Goal: Register for event/course

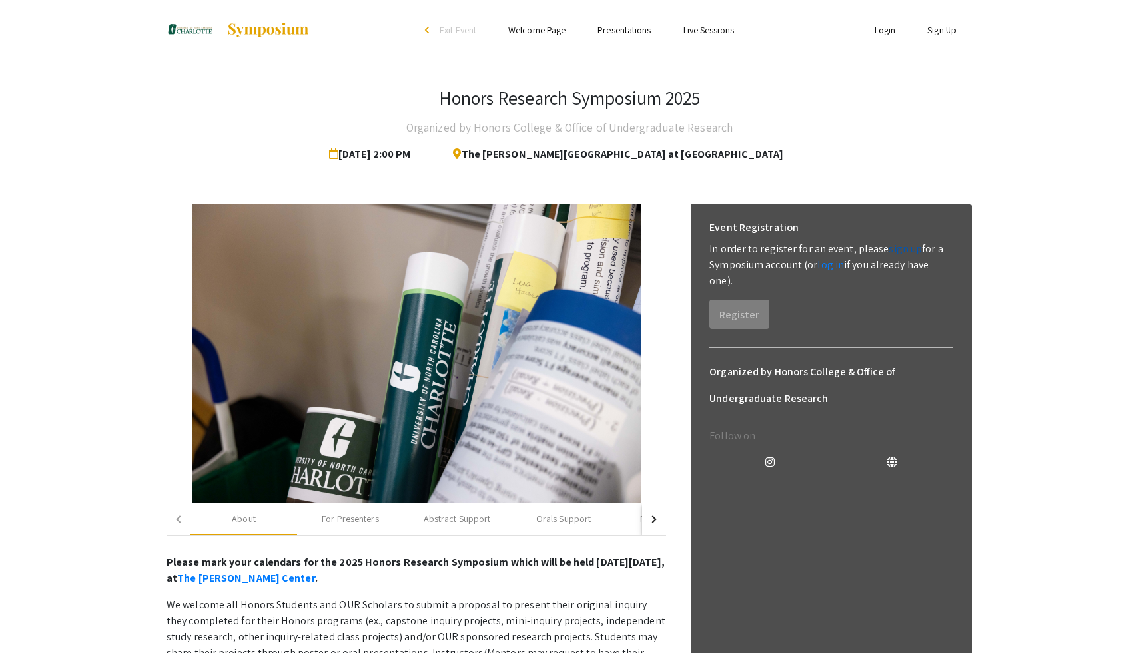
click at [896, 250] on link "sign up" at bounding box center [904, 249] width 33 height 14
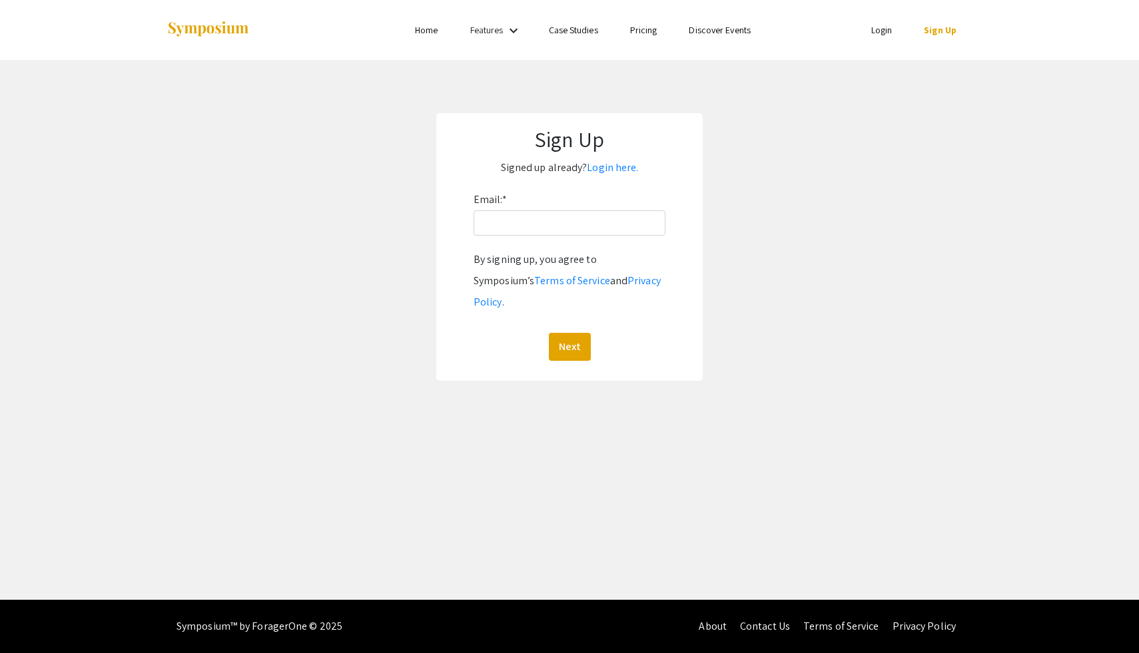
click at [595, 202] on div "Email: * By signing up, you agree to Symposium’s Terms of Service and Privacy P…" at bounding box center [569, 275] width 192 height 172
click at [604, 216] on input "Email: *" at bounding box center [569, 222] width 192 height 25
type input "kwooda11@charlotte.edu"
click at [573, 333] on button "Next" at bounding box center [570, 347] width 42 height 28
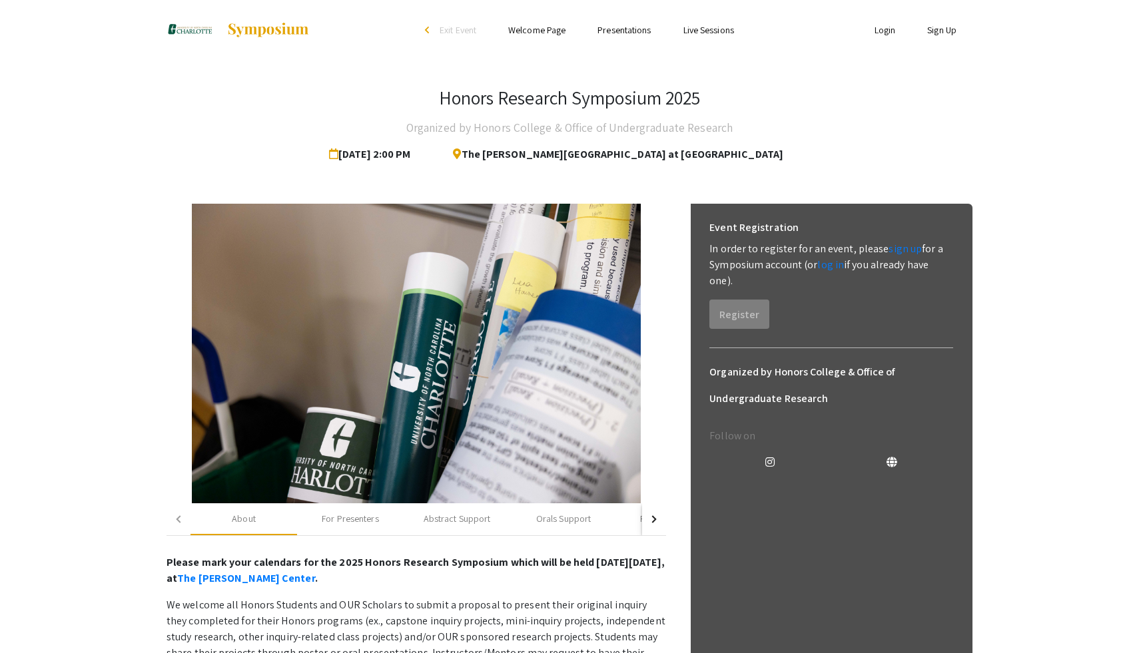
click at [802, 290] on div "Event Registration In order to register for an event, please sign up for a Symp…" at bounding box center [831, 272] width 265 height 136
click at [896, 252] on link "sign up" at bounding box center [904, 249] width 33 height 14
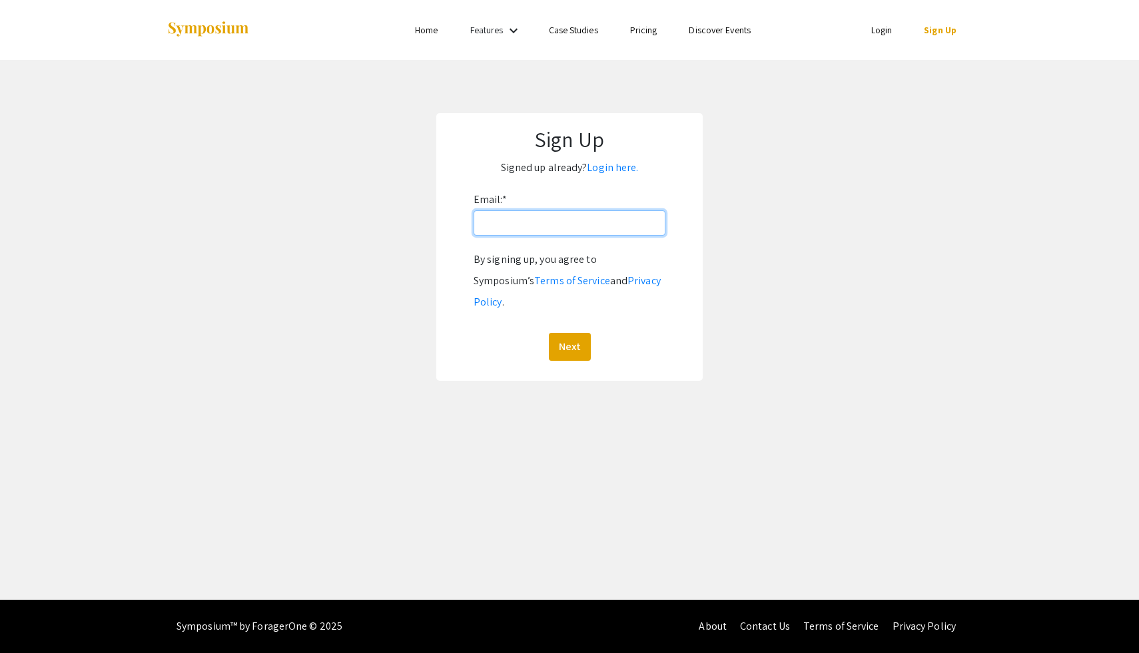
click at [568, 229] on input "Email: *" at bounding box center [569, 222] width 192 height 25
type input "kwooda11@charlotte.edu"
click at [570, 333] on button "Next" at bounding box center [570, 347] width 42 height 28
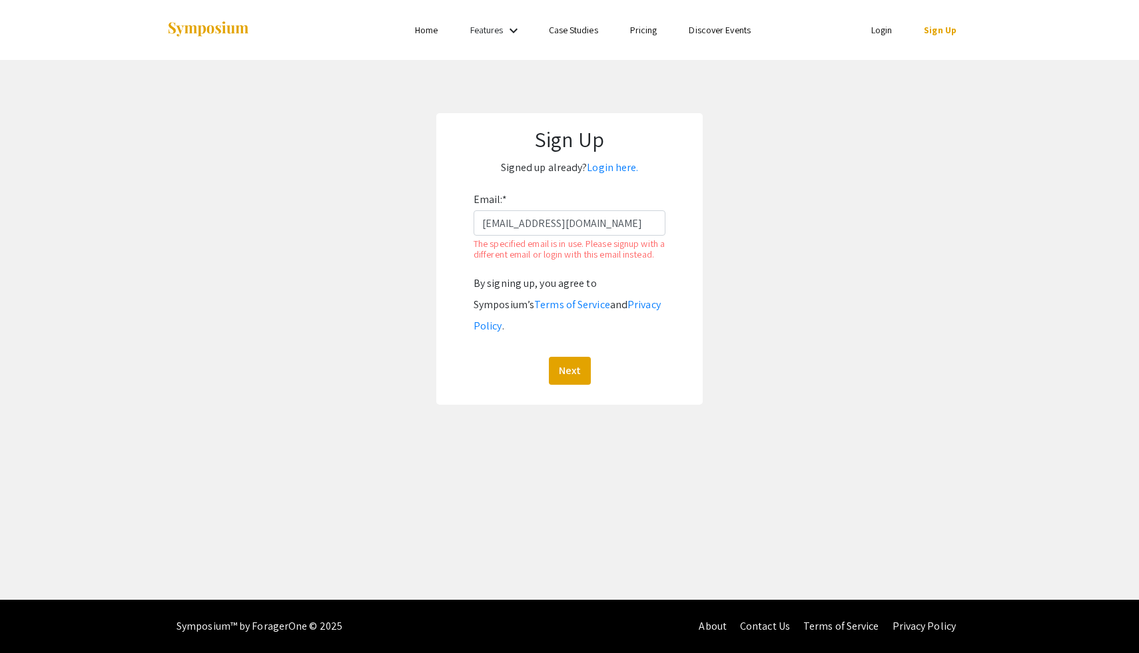
click at [882, 31] on link "Login" at bounding box center [881, 30] width 21 height 12
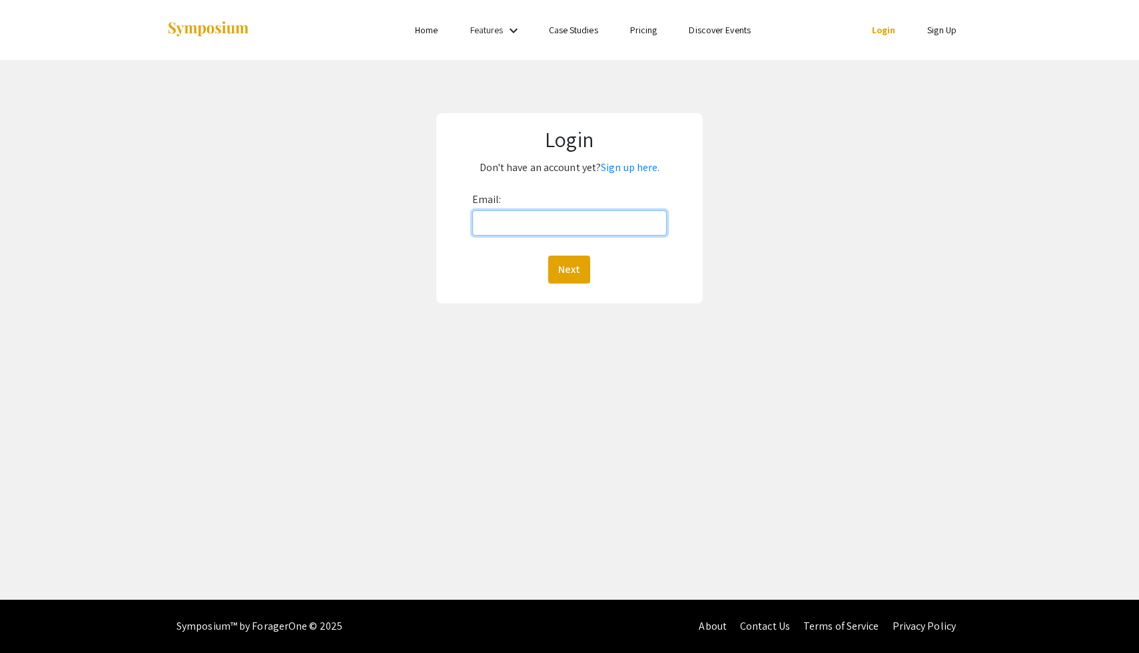
click at [569, 212] on input "Email:" at bounding box center [569, 222] width 195 height 25
type input "kwooda11@charlotte.edu"
click at [569, 260] on button "Next" at bounding box center [569, 270] width 42 height 28
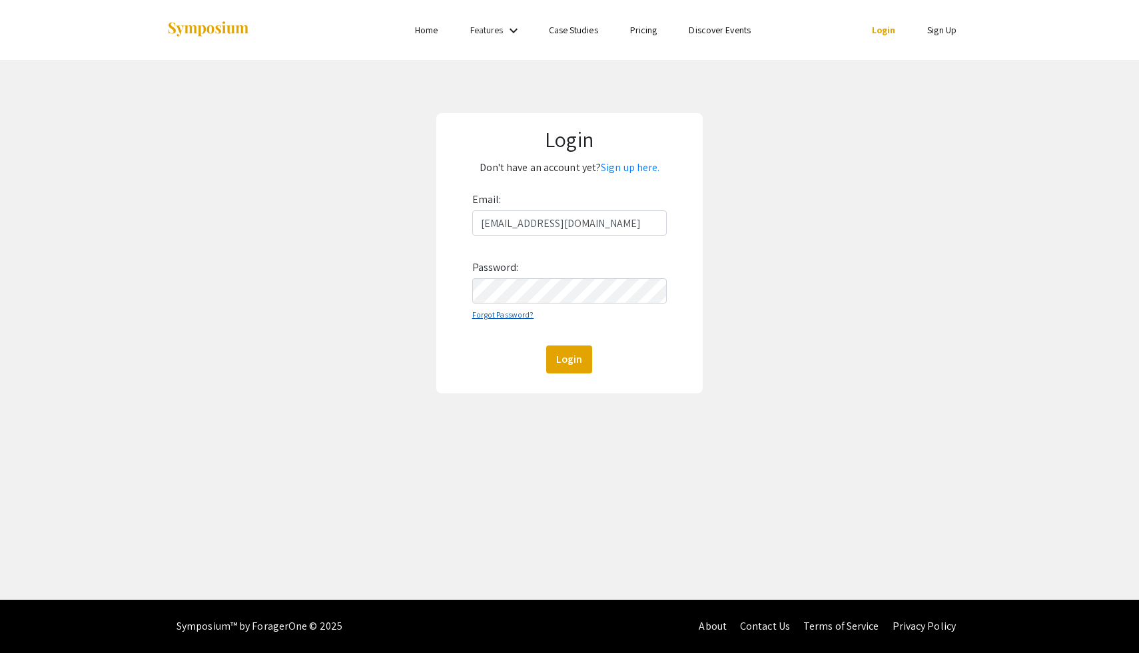
click at [511, 314] on link "Forgot Password?" at bounding box center [503, 315] width 62 height 10
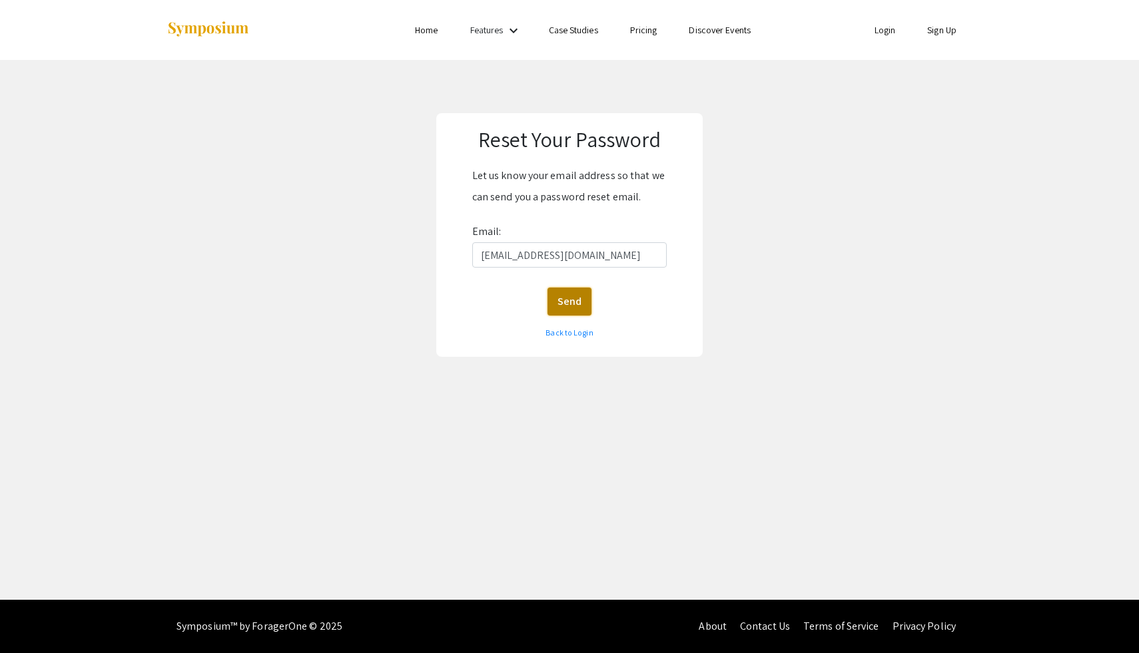
click at [569, 306] on button "Send" at bounding box center [569, 302] width 44 height 28
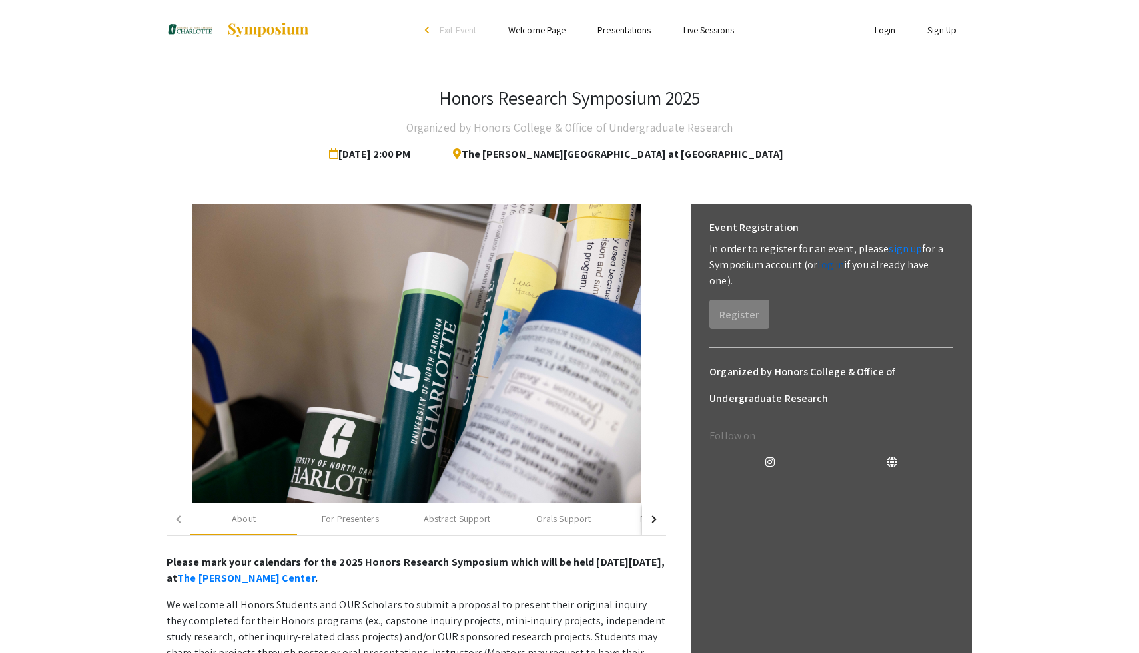
click at [834, 264] on link "log in" at bounding box center [830, 265] width 27 height 14
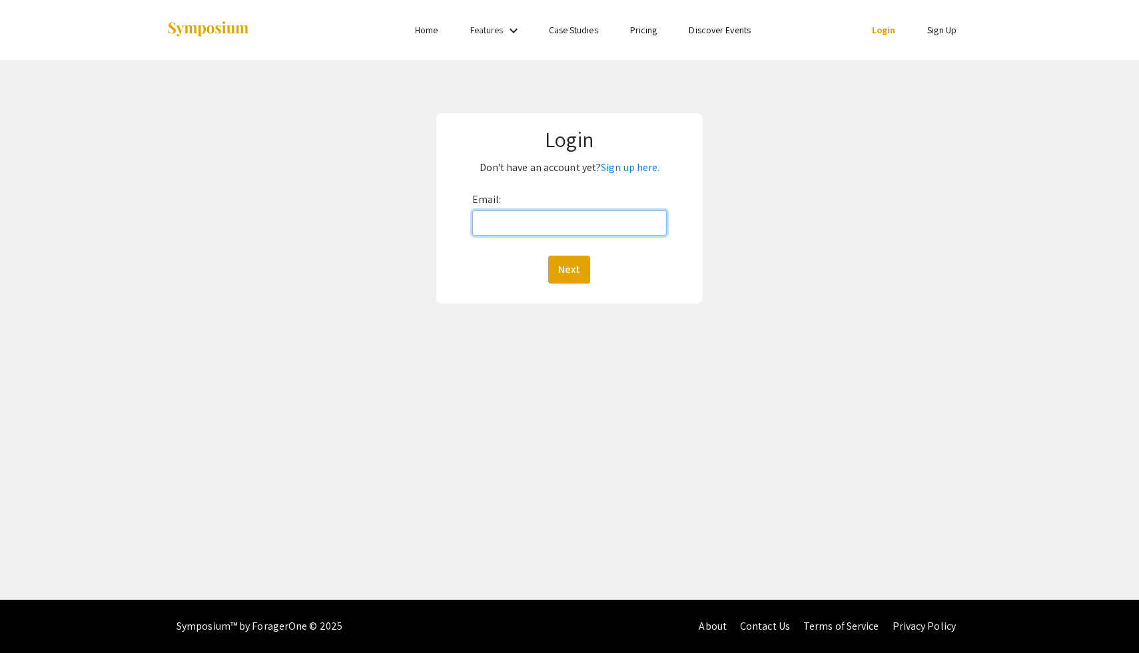
click at [613, 221] on input "Email:" at bounding box center [569, 222] width 195 height 25
click at [638, 164] on link "Sign up here." at bounding box center [630, 167] width 59 height 14
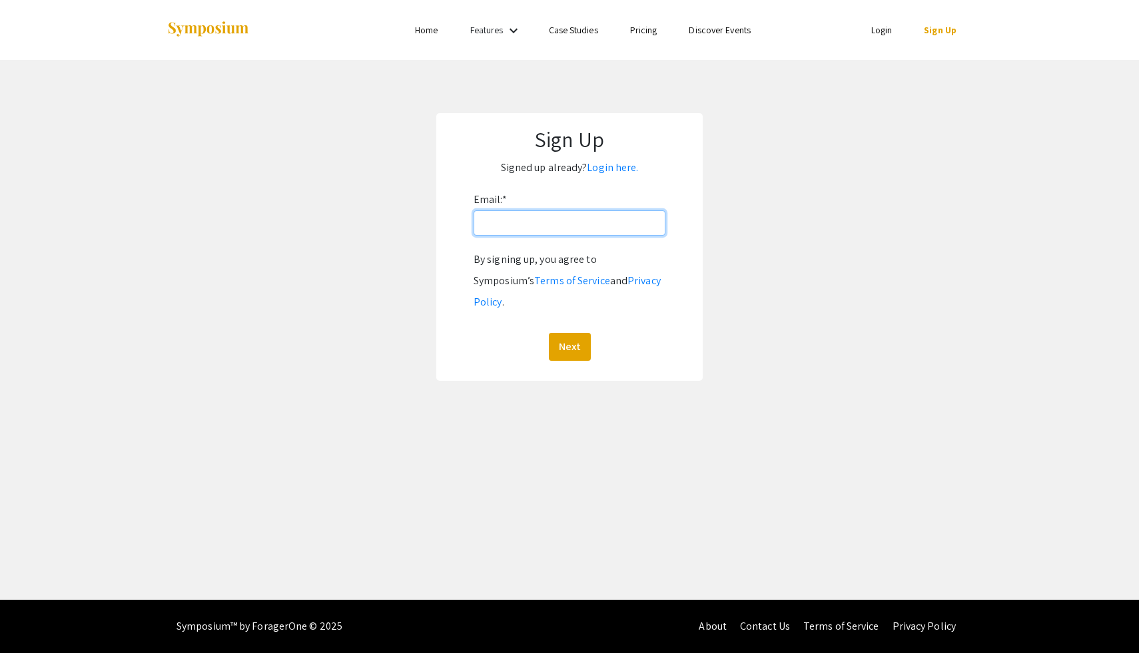
click at [587, 222] on input "Email: *" at bounding box center [569, 222] width 192 height 25
type input "kwooda11@charlotte.edu"
click at [568, 333] on button "Next" at bounding box center [570, 347] width 42 height 28
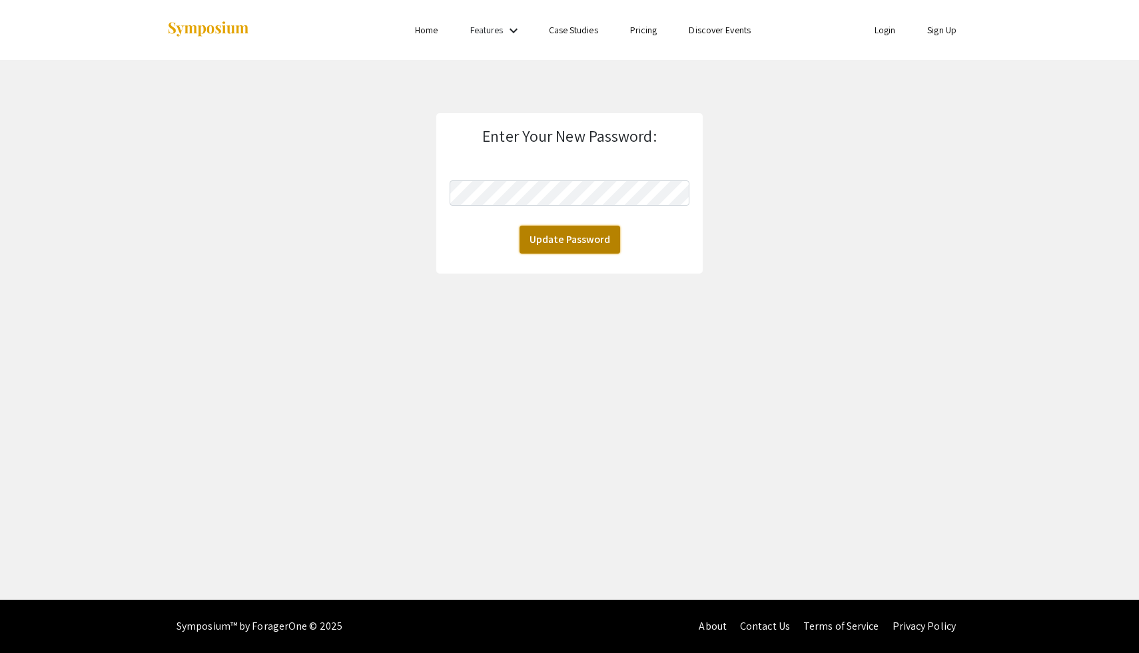
click at [539, 240] on button "Update Password" at bounding box center [569, 240] width 101 height 28
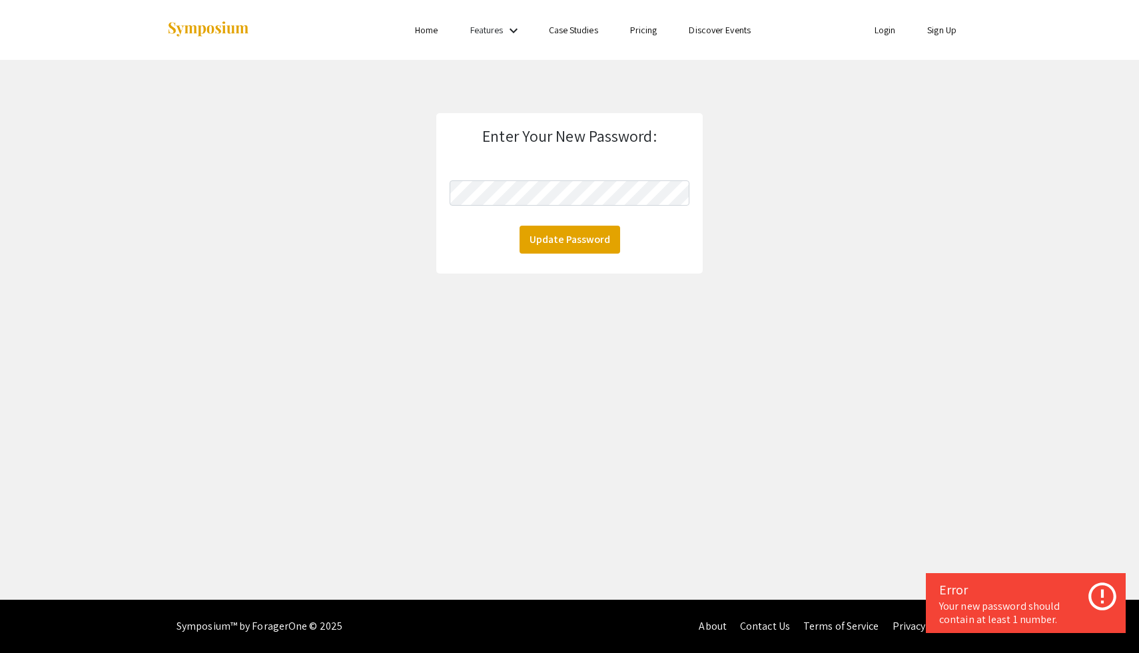
click at [576, 234] on button "Update Password" at bounding box center [569, 240] width 101 height 28
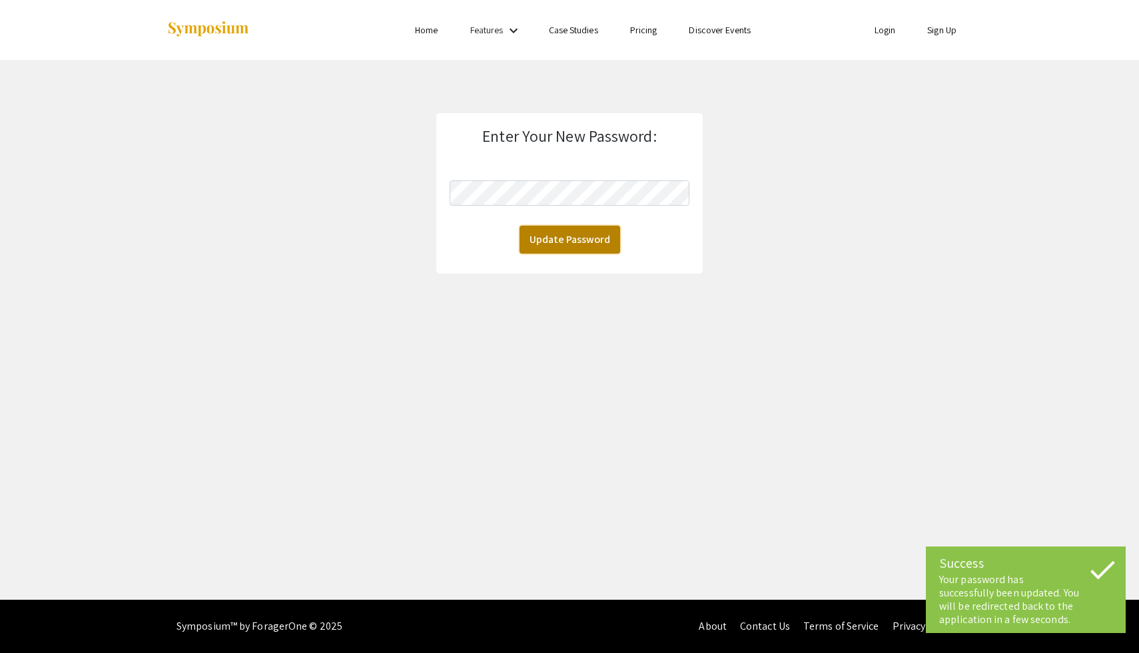
click at [582, 239] on button "Update Password" at bounding box center [569, 240] width 101 height 28
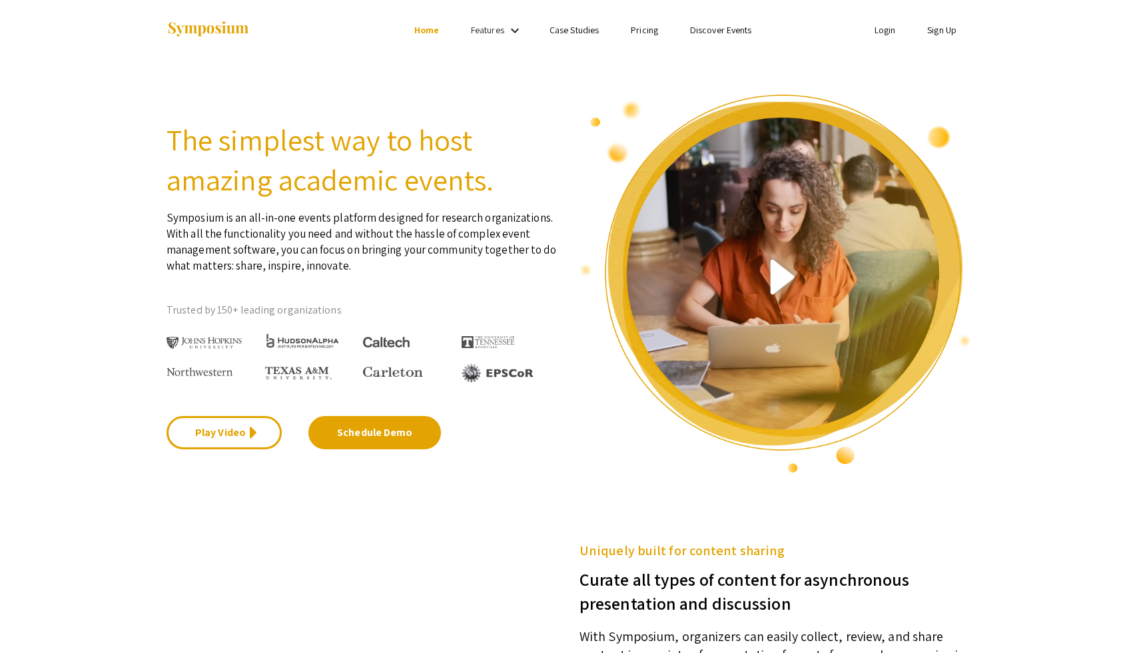
click at [878, 33] on link "Login" at bounding box center [884, 30] width 21 height 12
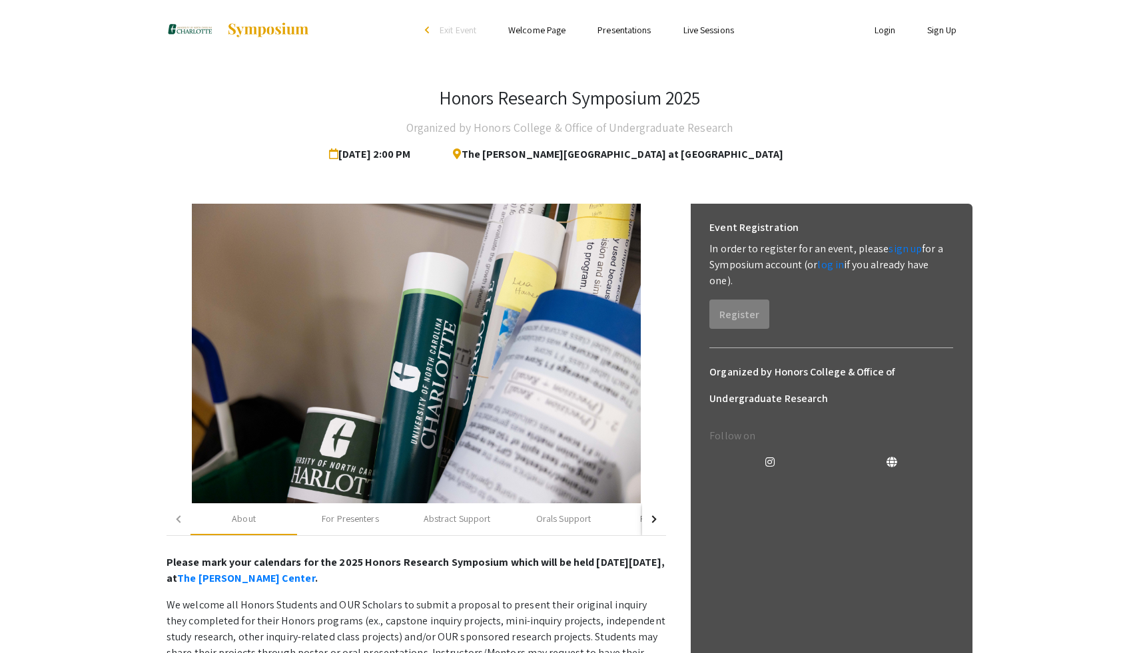
click at [884, 32] on link "Login" at bounding box center [884, 30] width 21 height 12
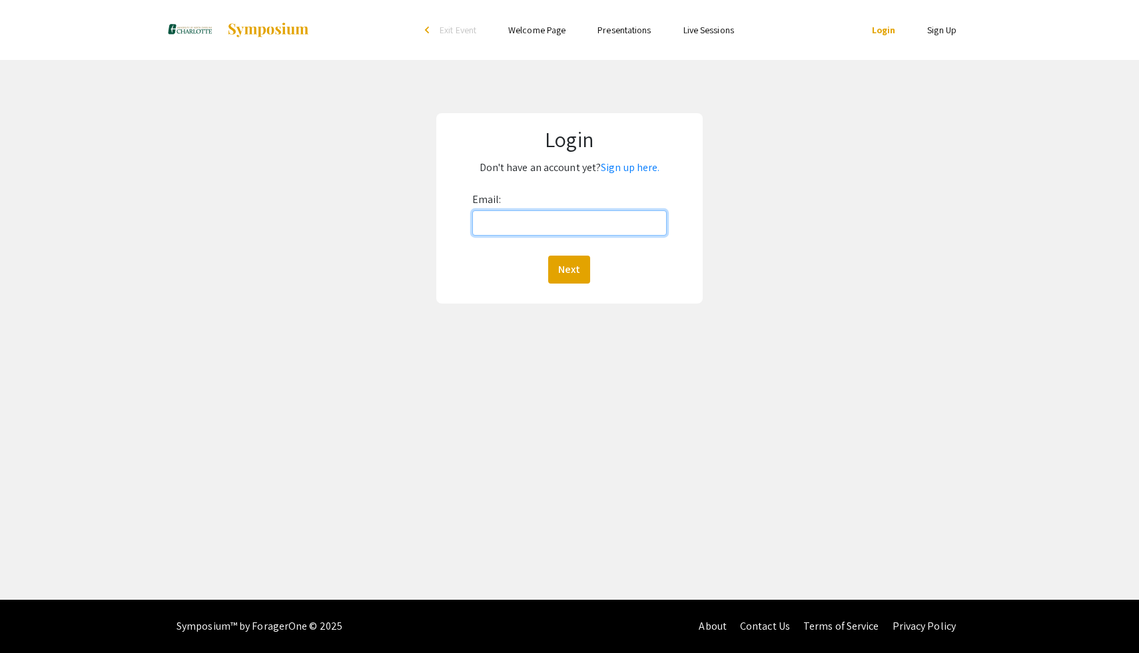
click at [580, 228] on input "Email:" at bounding box center [569, 222] width 195 height 25
type input "kwooda11@charlotte.edu"
click at [574, 266] on button "Next" at bounding box center [569, 270] width 42 height 28
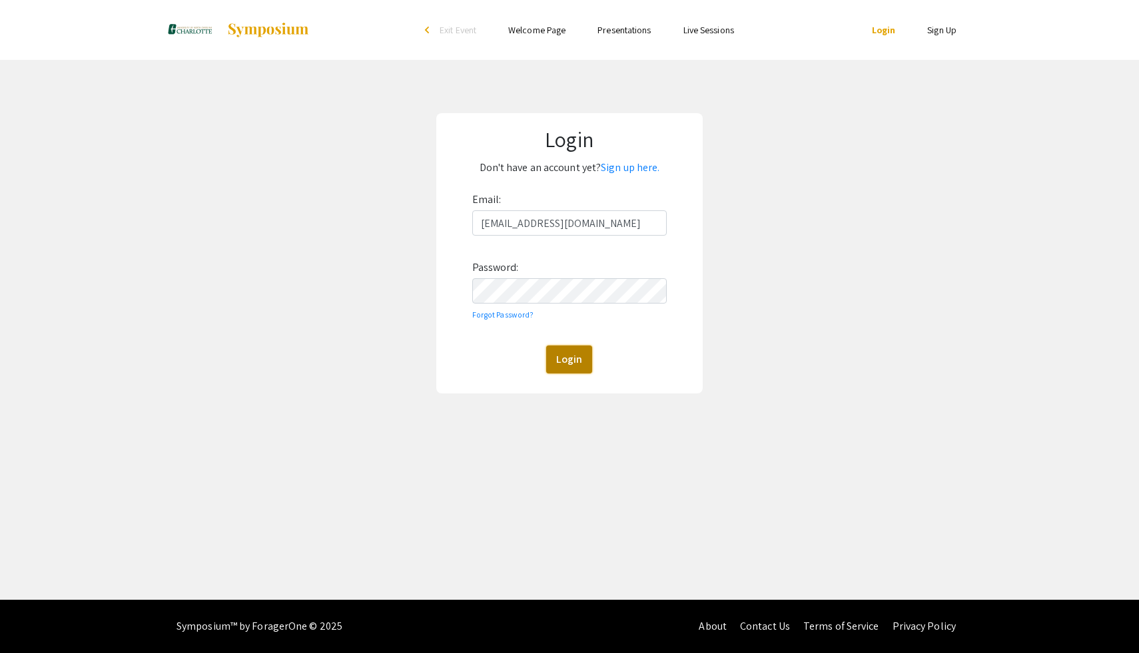
click at [576, 348] on button "Login" at bounding box center [569, 360] width 46 height 28
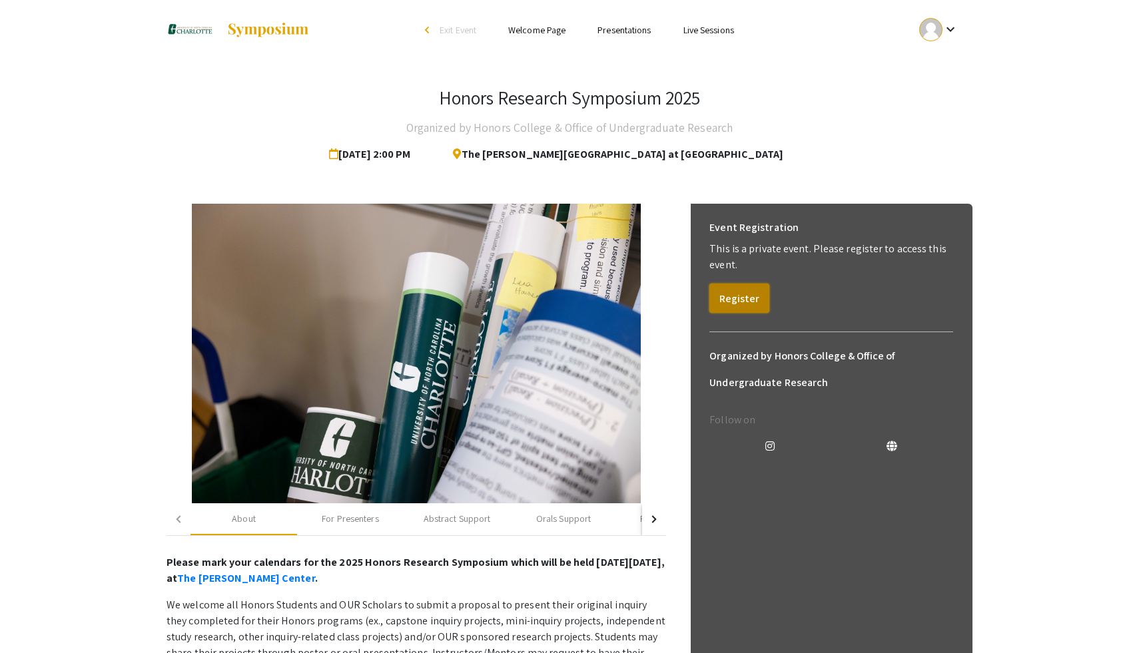
click at [744, 300] on button "Register" at bounding box center [739, 298] width 60 height 29
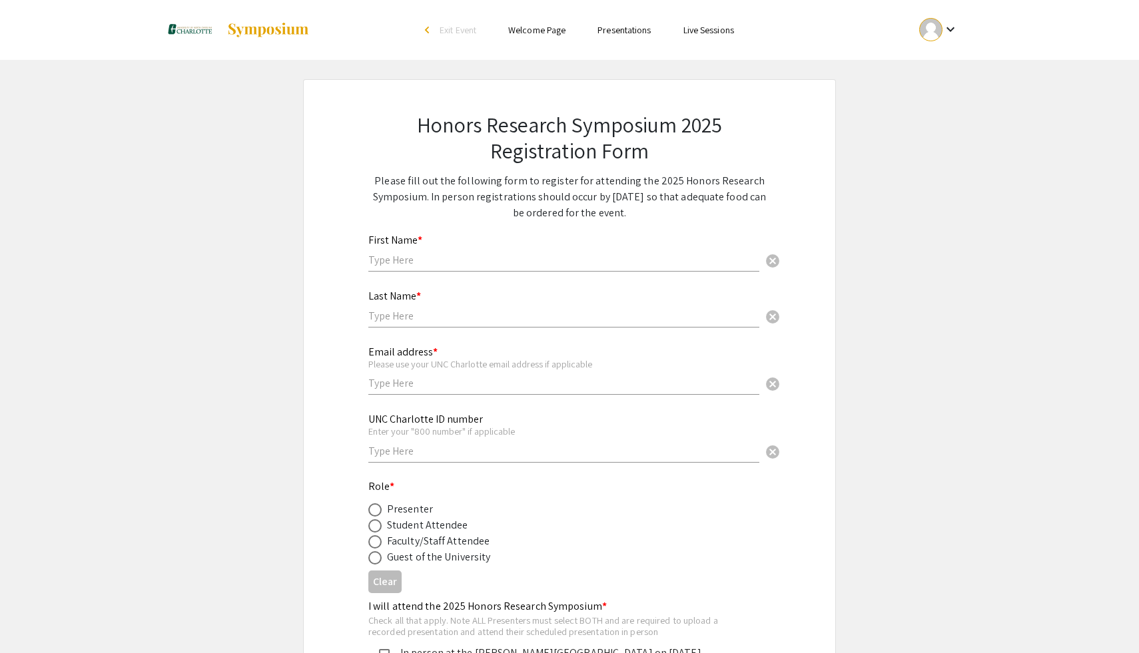
click at [579, 264] on input "text" at bounding box center [563, 260] width 391 height 14
type input "Khristian"
type input "Woodard"
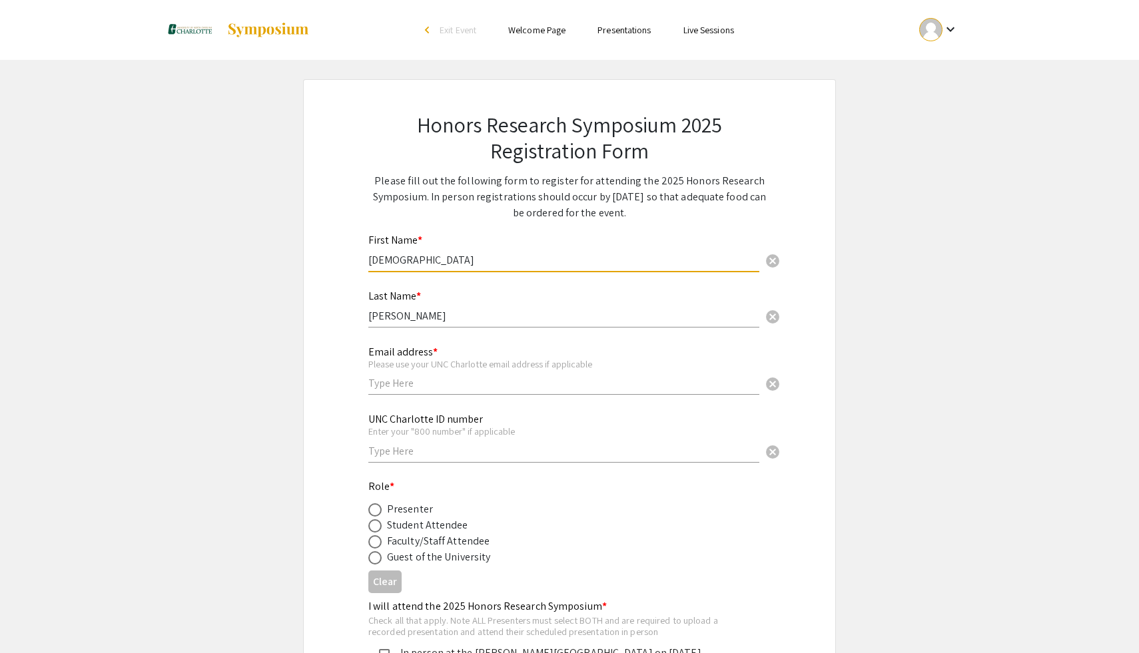
type input "2522990184"
click at [427, 387] on input "text" at bounding box center [563, 383] width 391 height 14
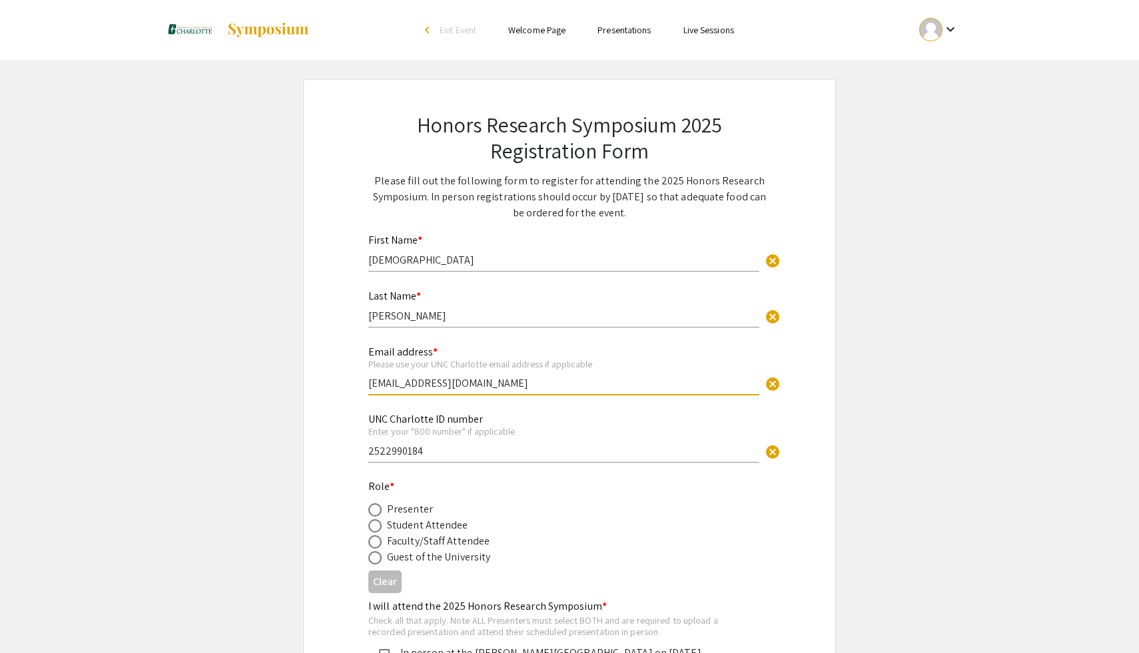
type input "kwooda11@charlotte.edu"
click at [376, 514] on span at bounding box center [374, 509] width 13 height 13
click at [376, 514] on input "radio" at bounding box center [374, 509] width 13 height 13
radio input "true"
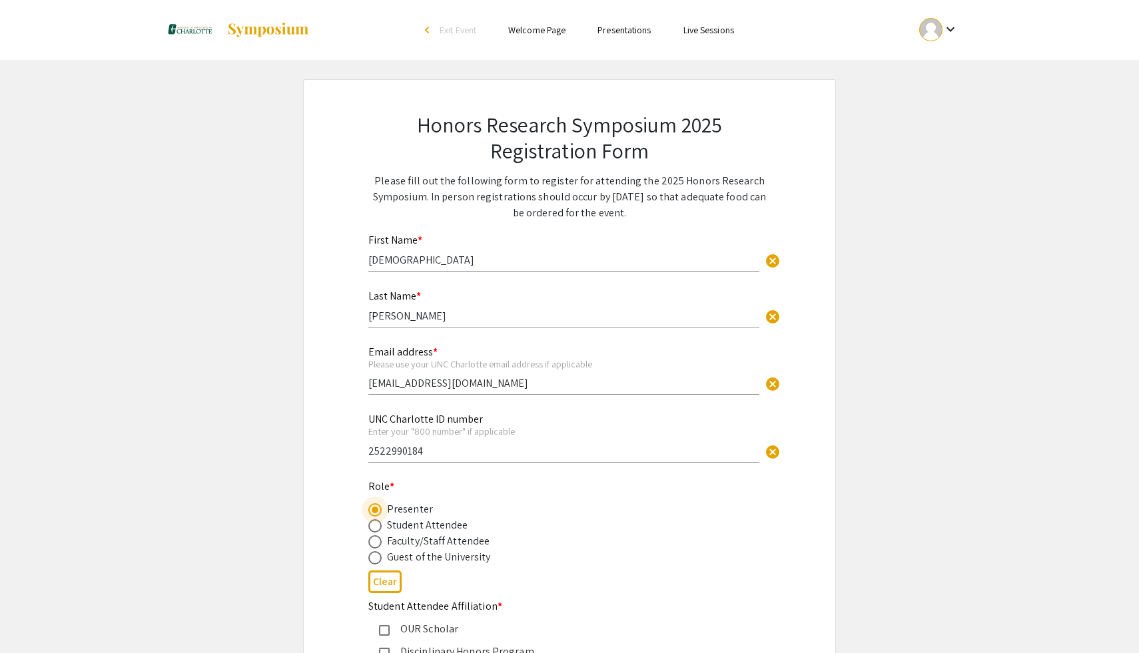
click at [413, 449] on input "2522990184" at bounding box center [563, 451] width 391 height 14
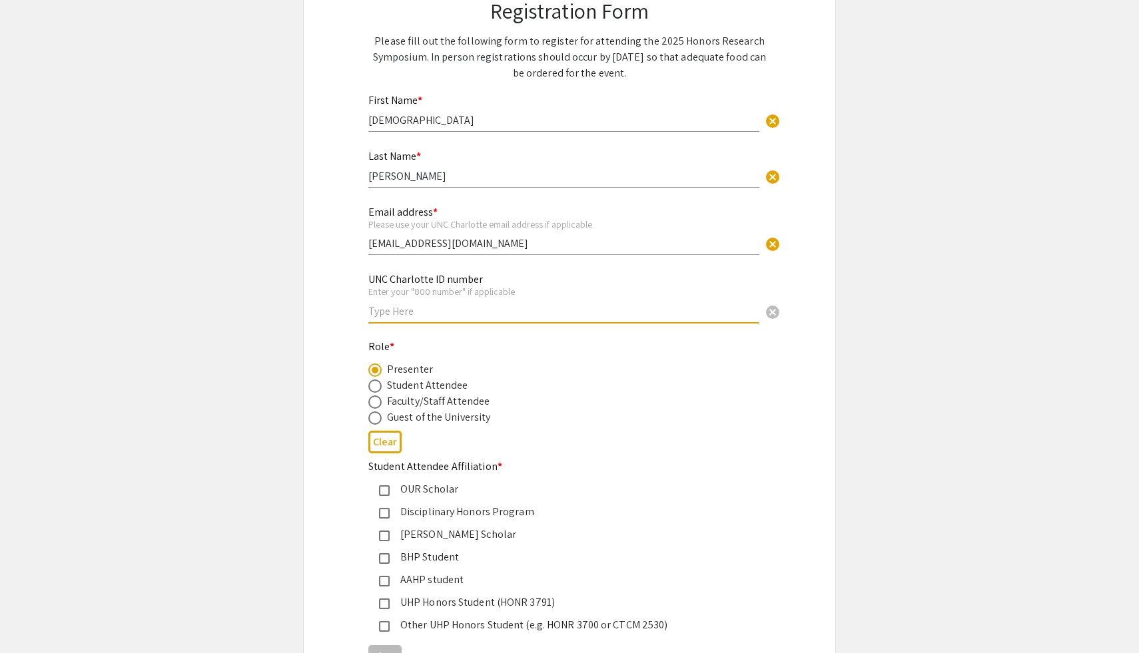
scroll to position [163, 0]
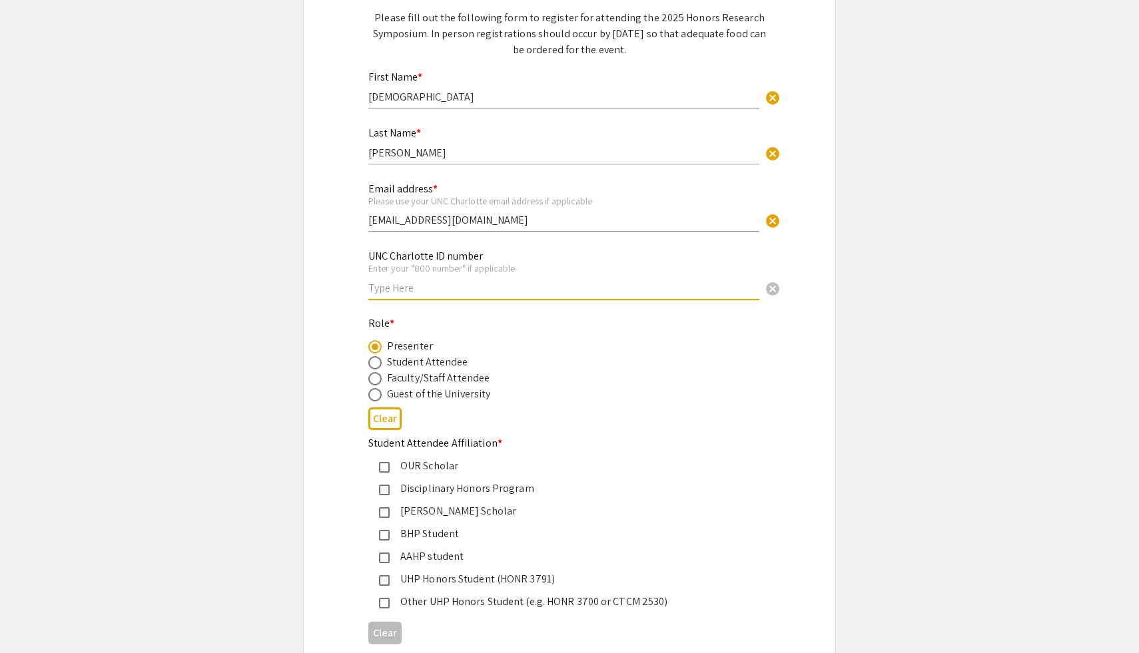
click at [379, 583] on mat-pseudo-checkbox at bounding box center [384, 580] width 11 height 11
click at [383, 577] on mat-pseudo-checkbox at bounding box center [384, 580] width 11 height 11
click at [380, 604] on mat-pseudo-checkbox at bounding box center [384, 603] width 11 height 11
click at [441, 294] on input "text" at bounding box center [563, 288] width 391 height 14
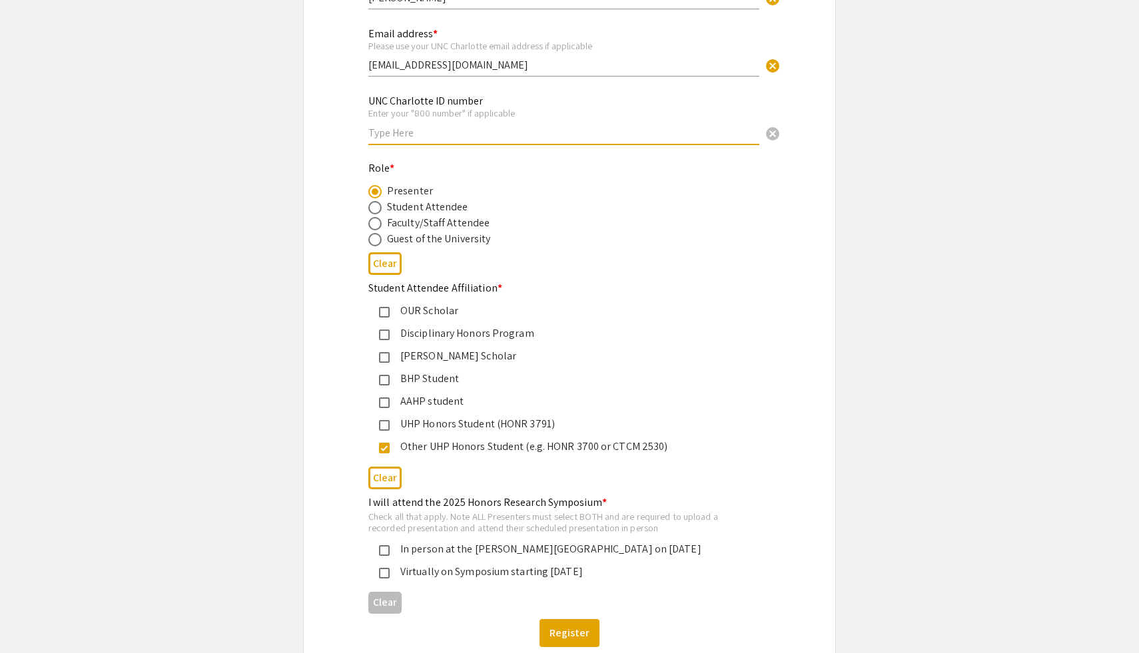
scroll to position [320, 0]
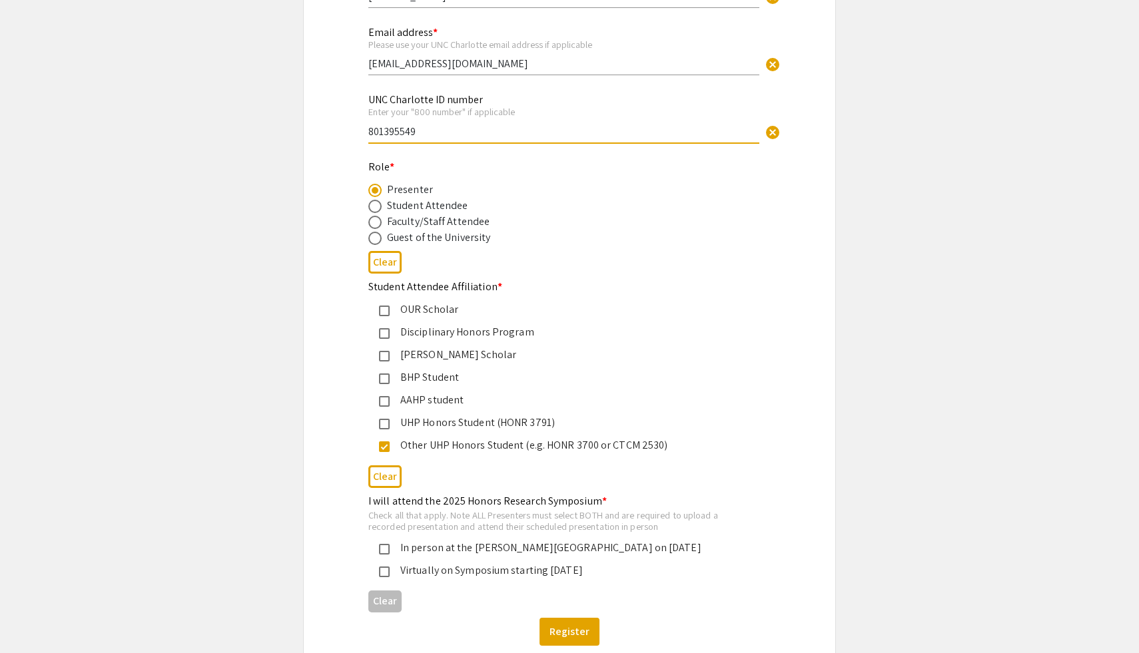
type input "801395549"
click at [303, 429] on div "Honors Research Symposium 2025 Registration Form Please fill out the following …" at bounding box center [569, 219] width 533 height 918
click at [378, 555] on div "In person at the DuBois Center on November 21, 2025" at bounding box center [558, 548] width 381 height 16
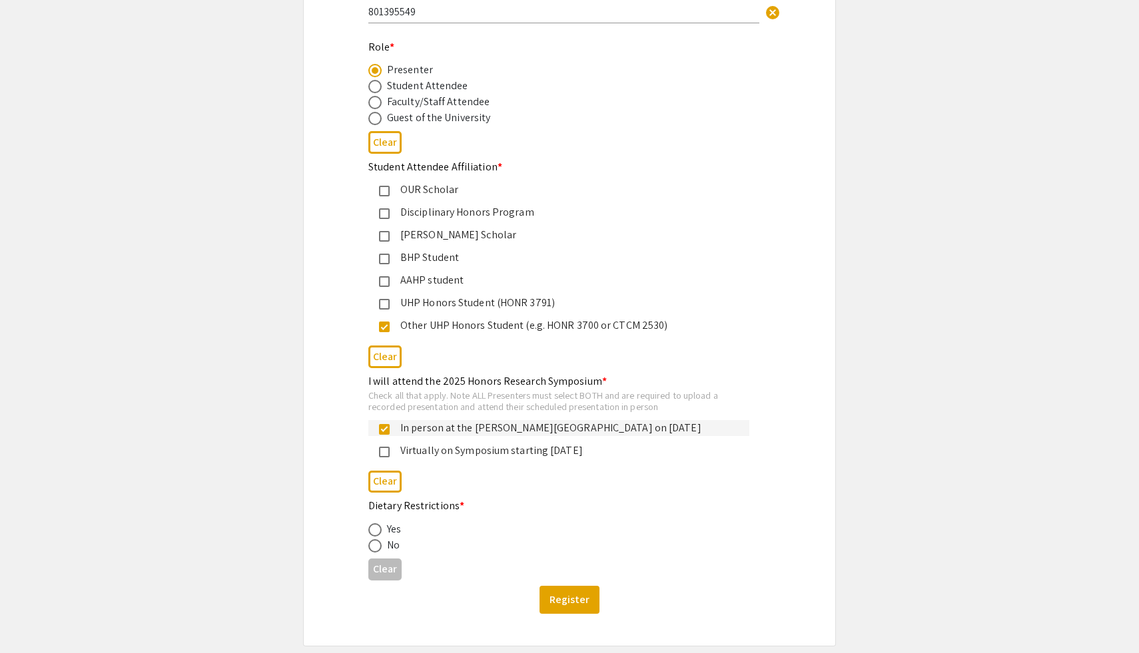
scroll to position [441, 0]
click at [376, 549] on span at bounding box center [374, 543] width 13 height 13
click at [376, 549] on input "radio" at bounding box center [374, 543] width 13 height 13
radio input "true"
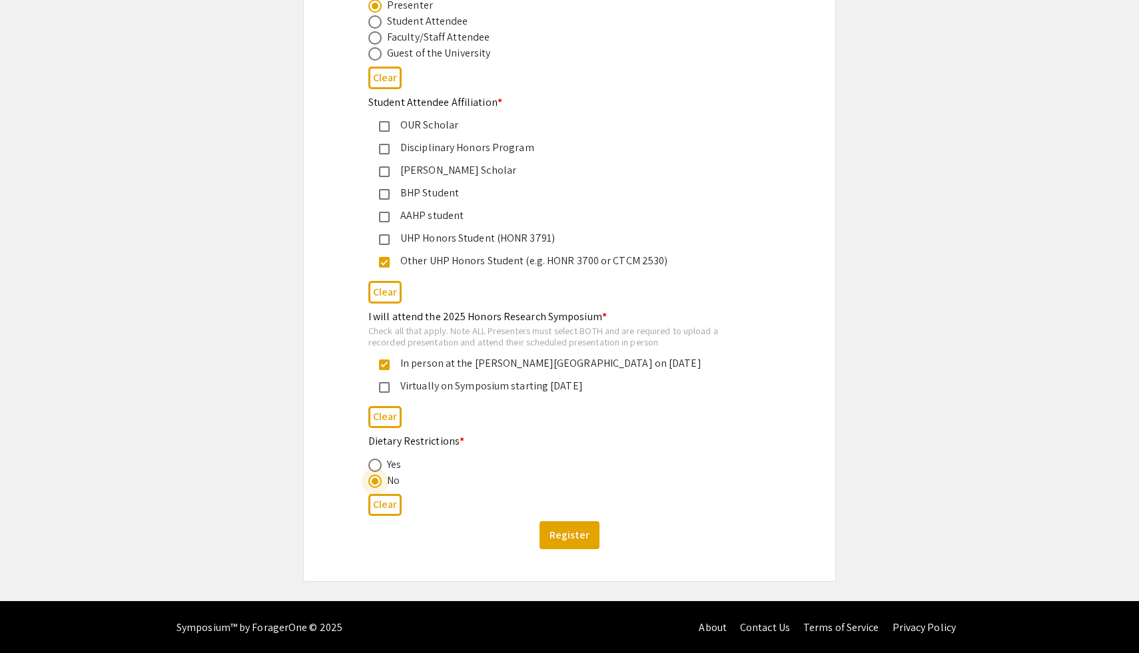
scroll to position [507, 0]
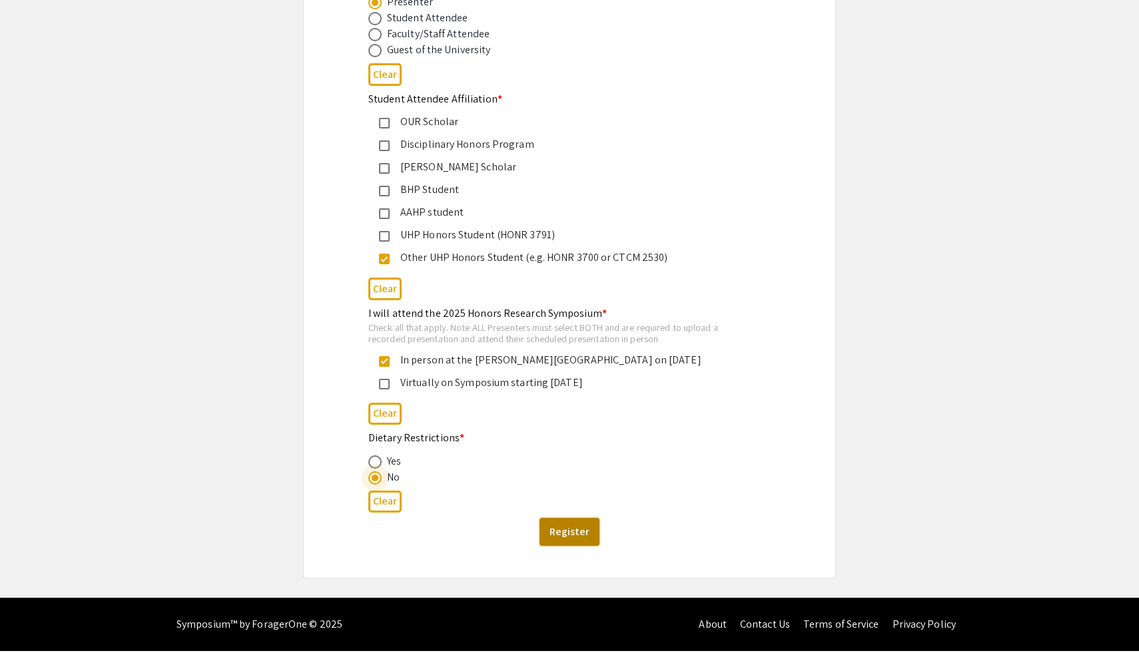
click at [580, 541] on button "Register" at bounding box center [569, 532] width 60 height 28
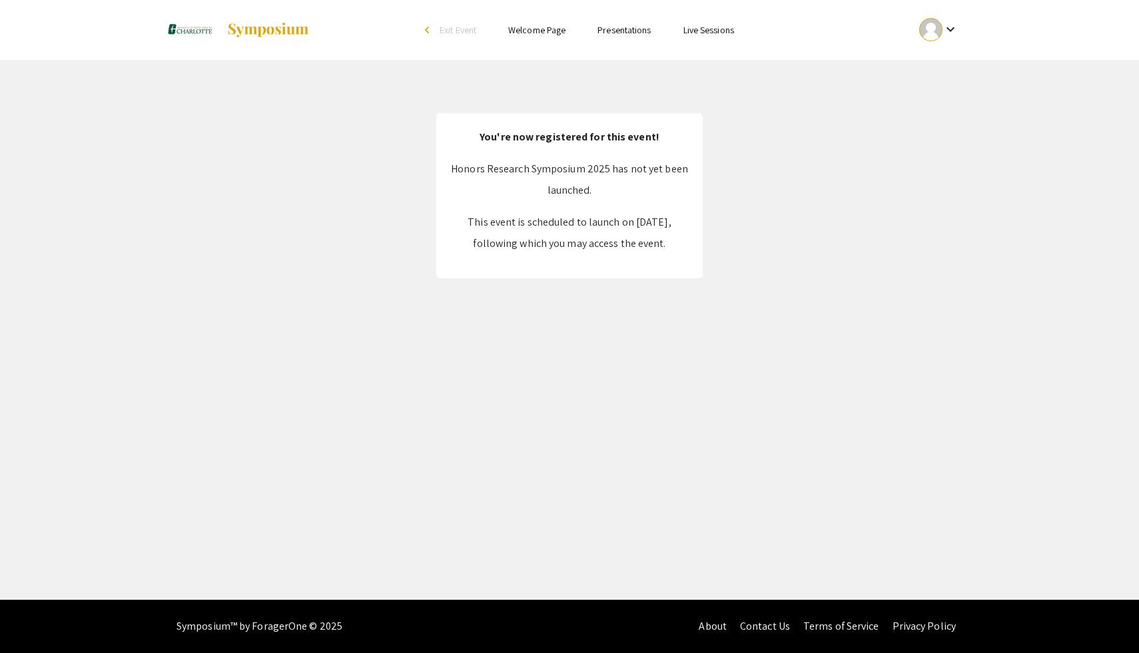
click at [425, 30] on div "arrow_back_ios" at bounding box center [429, 30] width 8 height 8
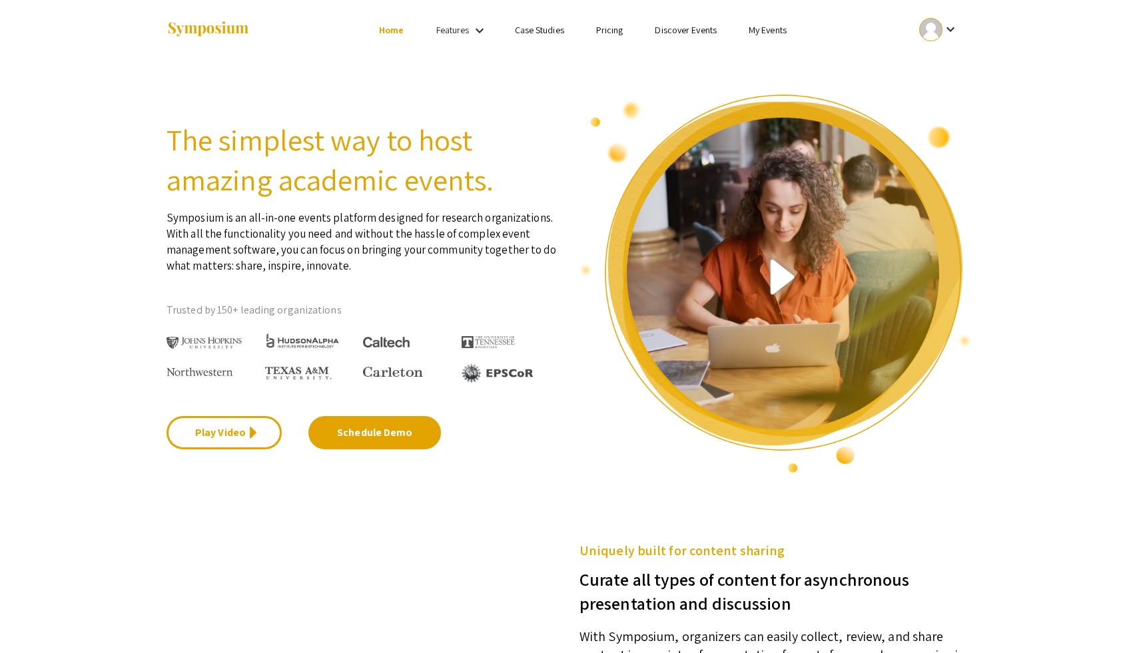
click at [770, 37] on li "My Events" at bounding box center [767, 30] width 70 height 16
click at [771, 30] on link "My Events" at bounding box center [767, 30] width 38 height 12
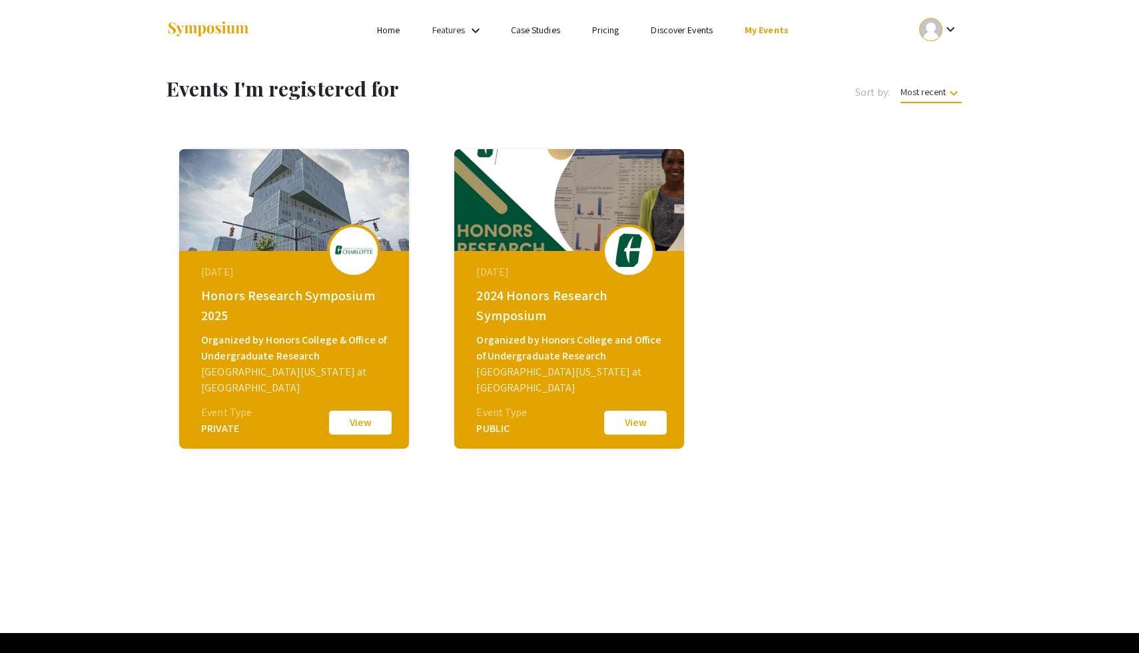
click at [351, 431] on button "View" at bounding box center [360, 423] width 67 height 28
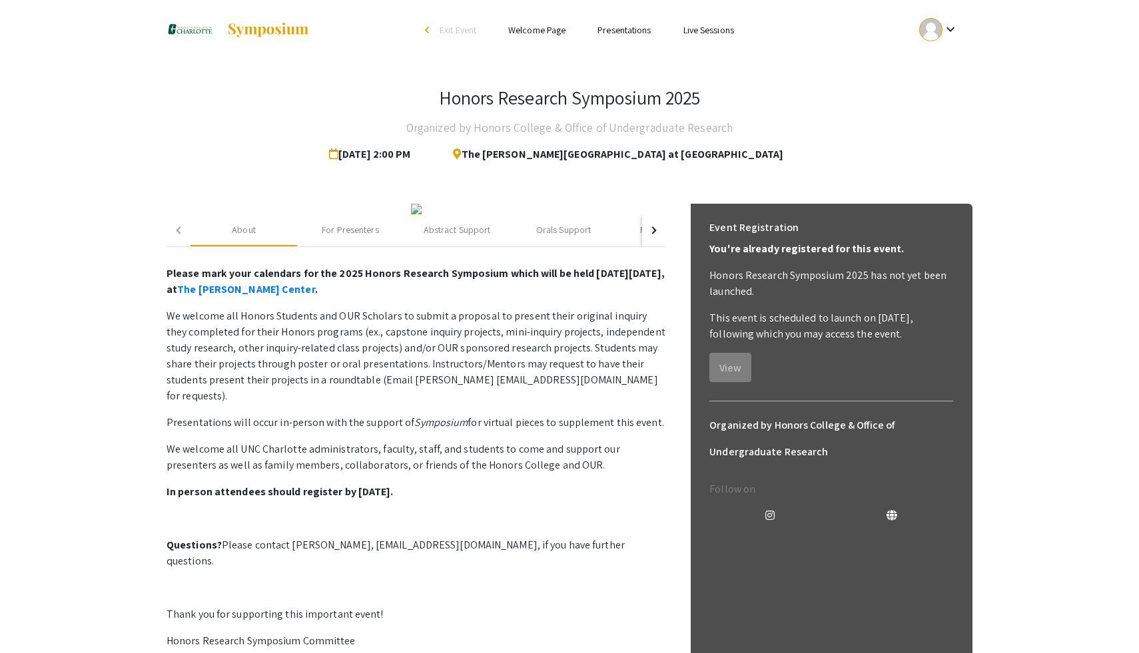
click at [649, 234] on div "button" at bounding box center [652, 229] width 7 height 7
click at [336, 237] on div "Abstract Support" at bounding box center [306, 230] width 67 height 14
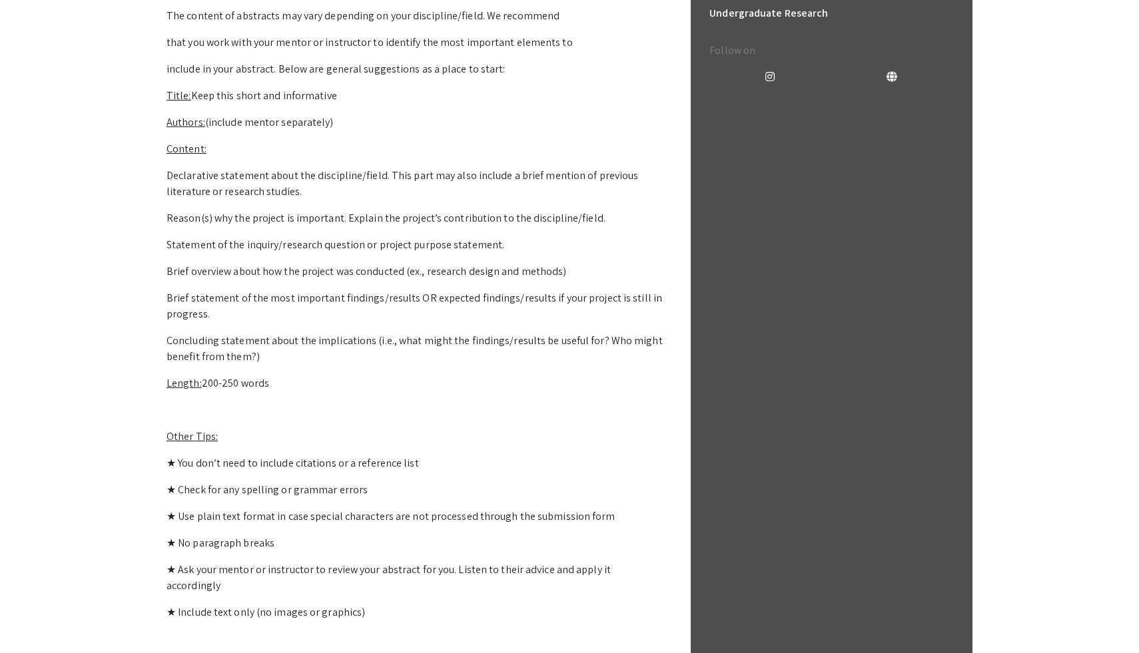
scroll to position [439, 0]
